Goal: Information Seeking & Learning: Learn about a topic

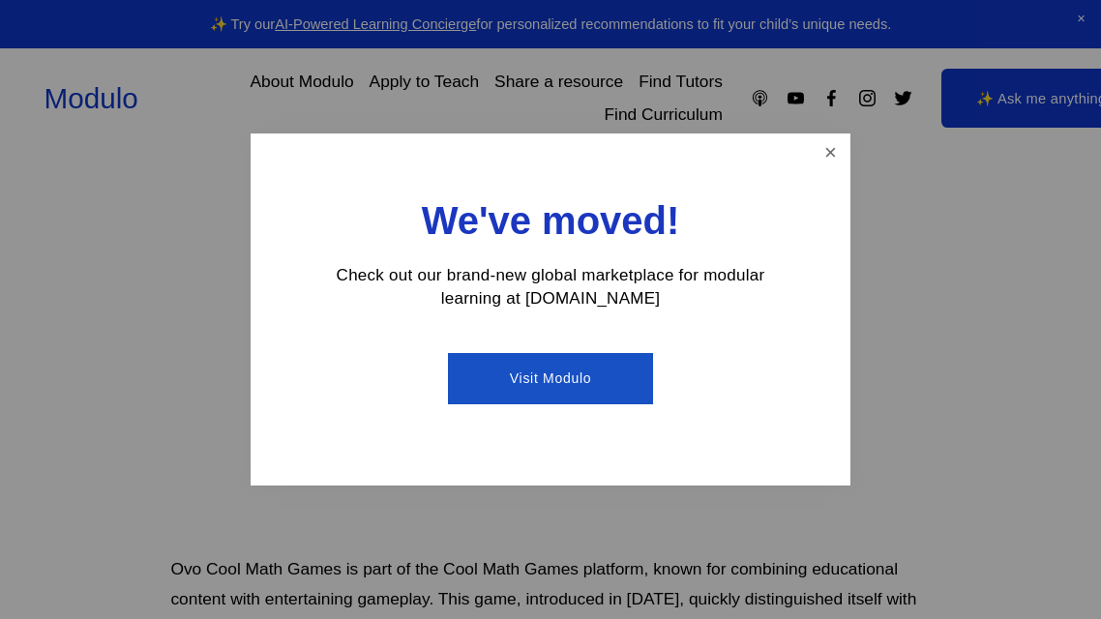
scroll to position [236, 0]
drag, startPoint x: 657, startPoint y: 295, endPoint x: 533, endPoint y: 306, distance: 124.3
click at [533, 306] on p "Check out our brand-new global marketplace for modular learning at [DOMAIN_NAME]" at bounding box center [550, 287] width 464 height 46
copy p "[DOMAIN_NAME]"
click at [833, 148] on link "Close" at bounding box center [831, 153] width 34 height 34
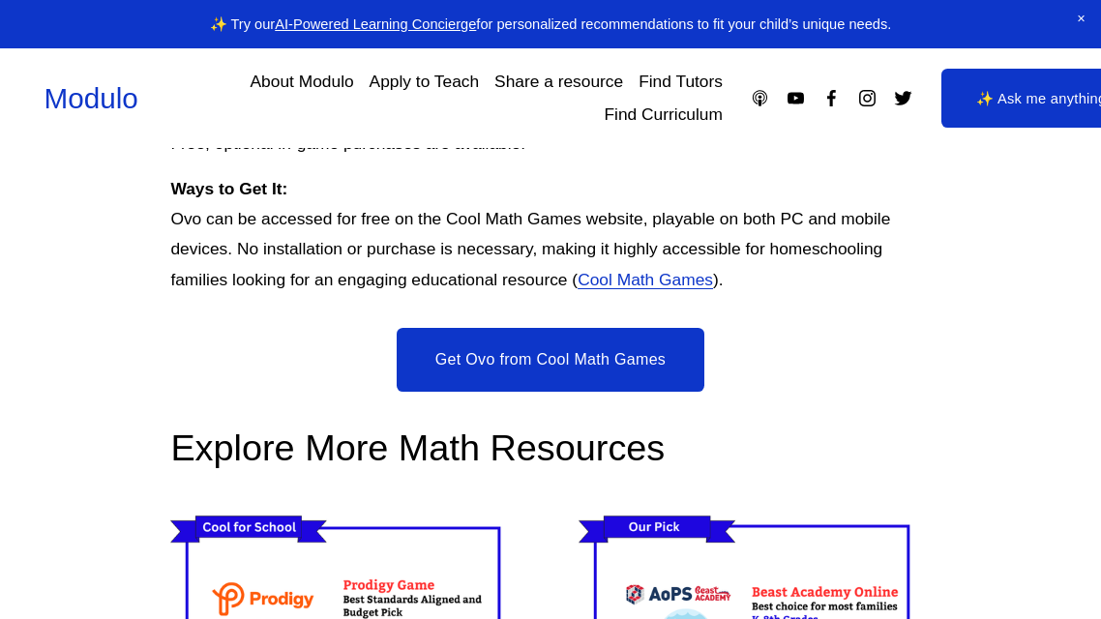
scroll to position [3887, 0]
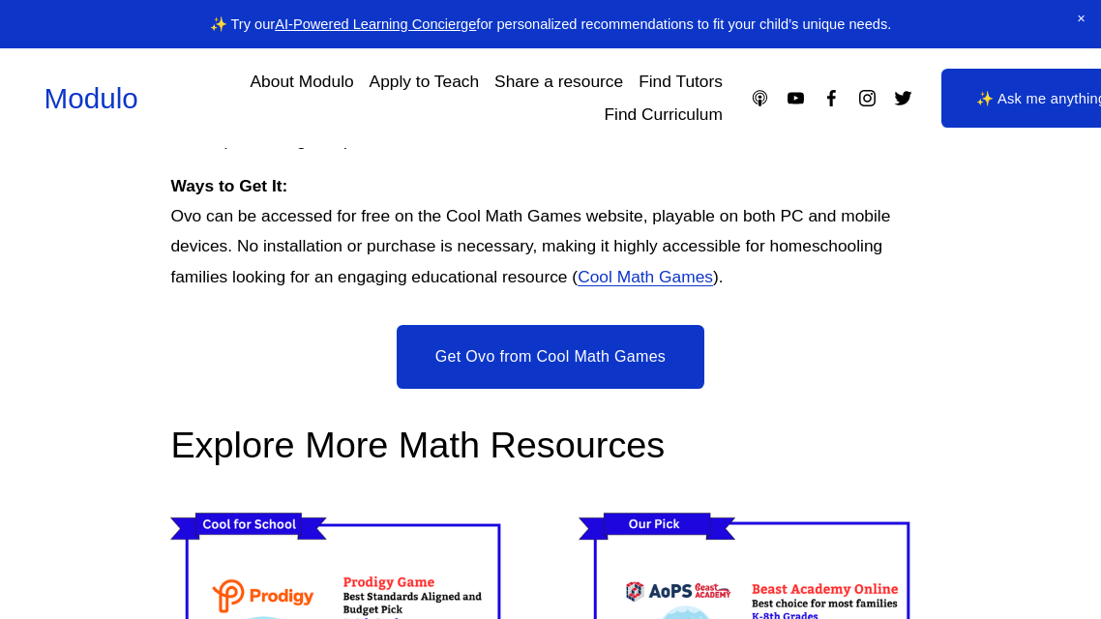
click at [591, 325] on link "Get Ovo from Cool Math Games" at bounding box center [551, 357] width 308 height 64
